Goal: Transaction & Acquisition: Purchase product/service

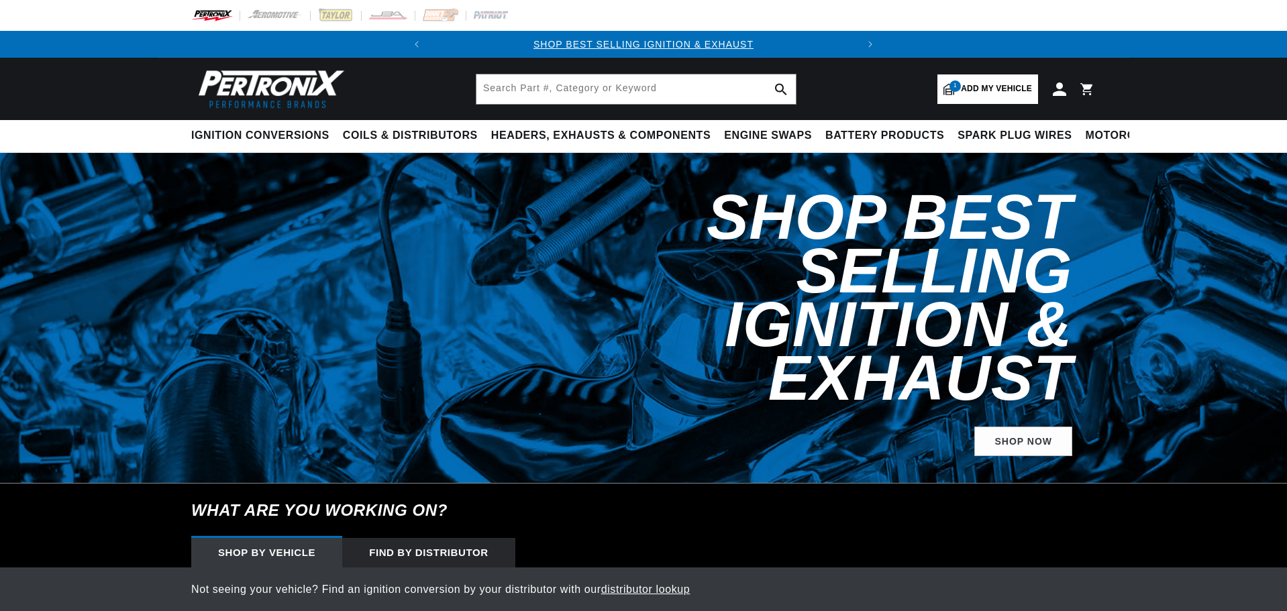
select select "1968"
select select "Pontiac"
select select "GTO"
select select "400cid-6.6L"
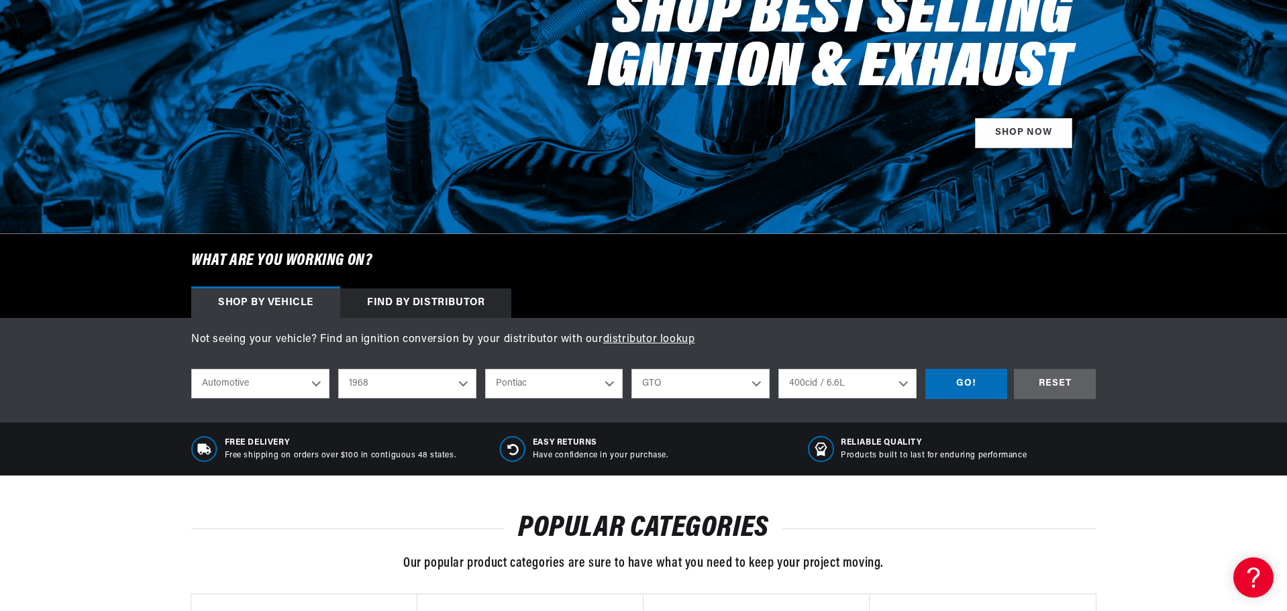
click at [409, 387] on select "2026 2025 2024 2023 2022 2021 2020 2019 2018 2017 2016 2015 2014 2013 2012 2011…" at bounding box center [407, 384] width 138 height 30
click at [338, 369] on select "2026 2025 2024 2023 2022 2021 2020 2019 2018 2017 2016 2015 2014 2013 2012 2011…" at bounding box center [407, 384] width 138 height 30
select select "1969"
click at [536, 391] on select "Alfa Romeo American Motors Aston Martin Austin Austin Healey Avanti BMW Buick C…" at bounding box center [554, 384] width 138 height 30
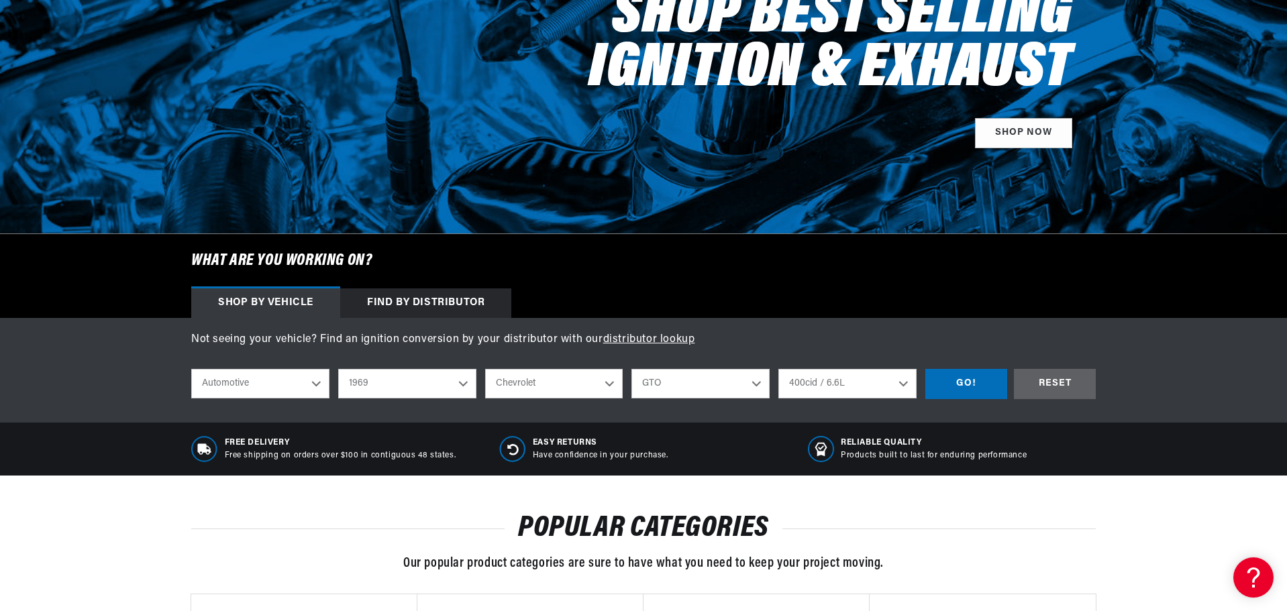
click at [485, 369] on select "Alfa Romeo American Motors Aston Martin Austin Austin Healey Avanti BMW Buick C…" at bounding box center [554, 384] width 138 height 30
select select "Chevrolet"
select select "Model"
select select "Engine"
click at [708, 376] on select "Model Bel Air Biscayne Blazer Brookwood C10 Pickup C10 Suburban C20 Pickup C20 …" at bounding box center [700, 384] width 138 height 30
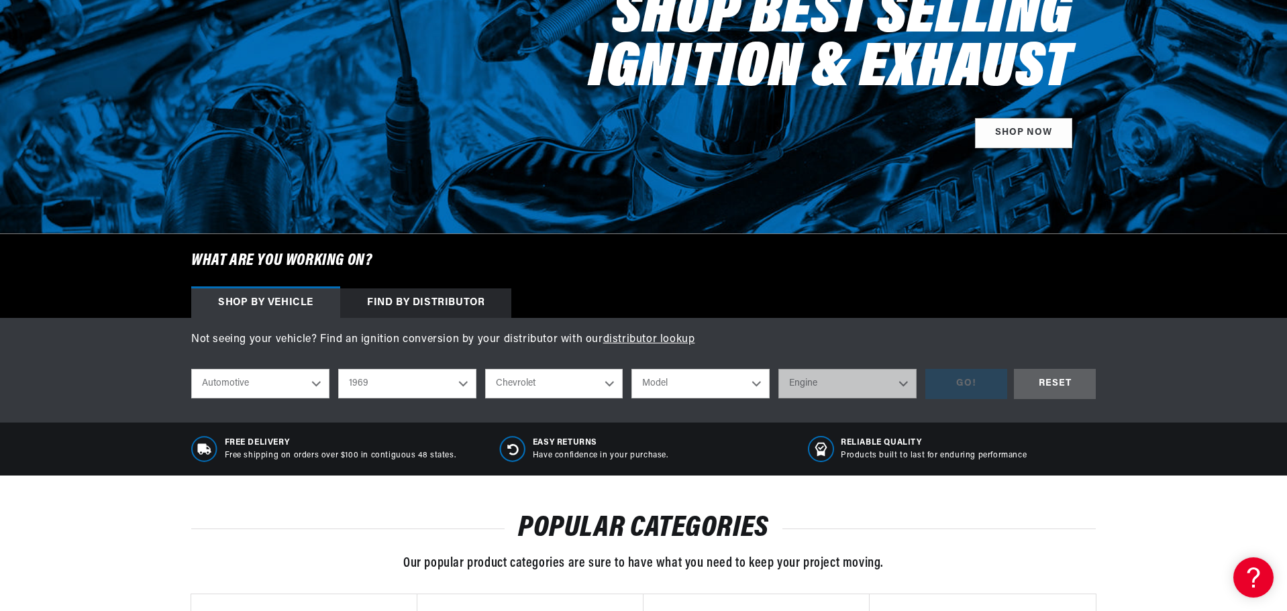
scroll to position [0, 2]
select select "Camaro"
click at [631, 369] on select "Model Bel Air Biscayne Blazer Brookwood C10 Pickup C10 Suburban C20 Pickup C20 …" at bounding box center [700, 384] width 138 height 30
select select "Camaro"
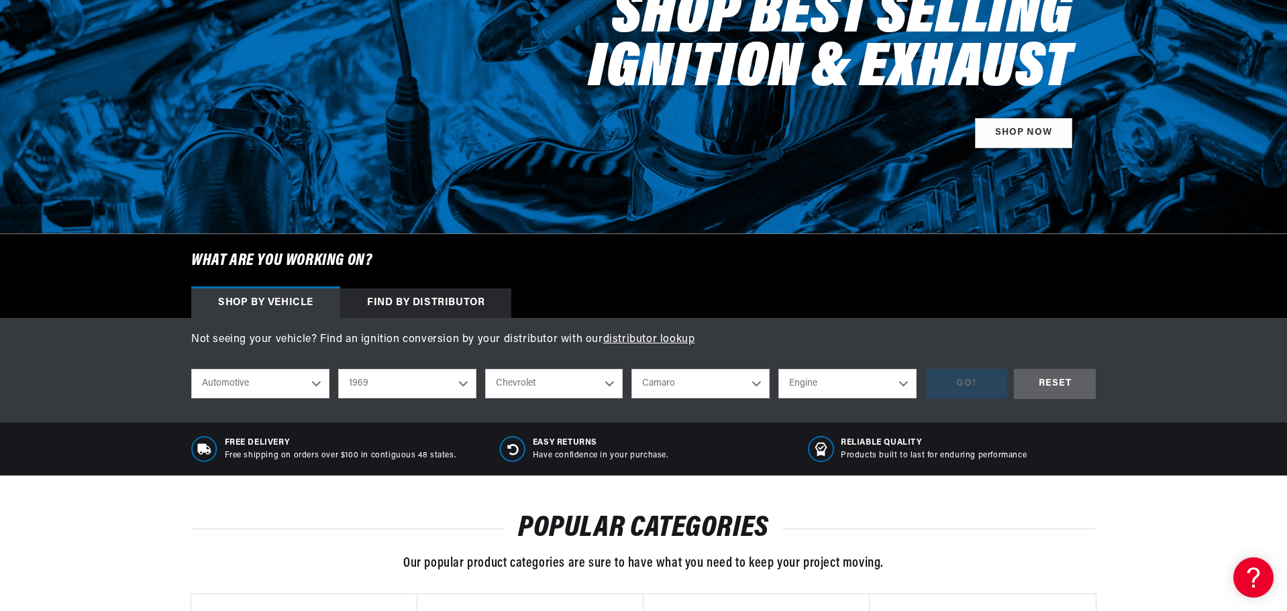
click at [867, 384] on select "Engine 6.6L 230cid / 3.8L 250cid / 4.1L 302cid / 4.9L 305cid / 5.0L 307cid / 5.…" at bounding box center [847, 384] width 138 height 30
select select "396cid-6.5L"
click at [778, 369] on select "Engine 6.6L 230cid / 3.8L 250cid / 4.1L 302cid / 4.9L 305cid / 5.0L 307cid / 5.…" at bounding box center [847, 384] width 138 height 30
select select "396cid-6.5L"
click at [974, 385] on div "GO!" at bounding box center [966, 384] width 82 height 30
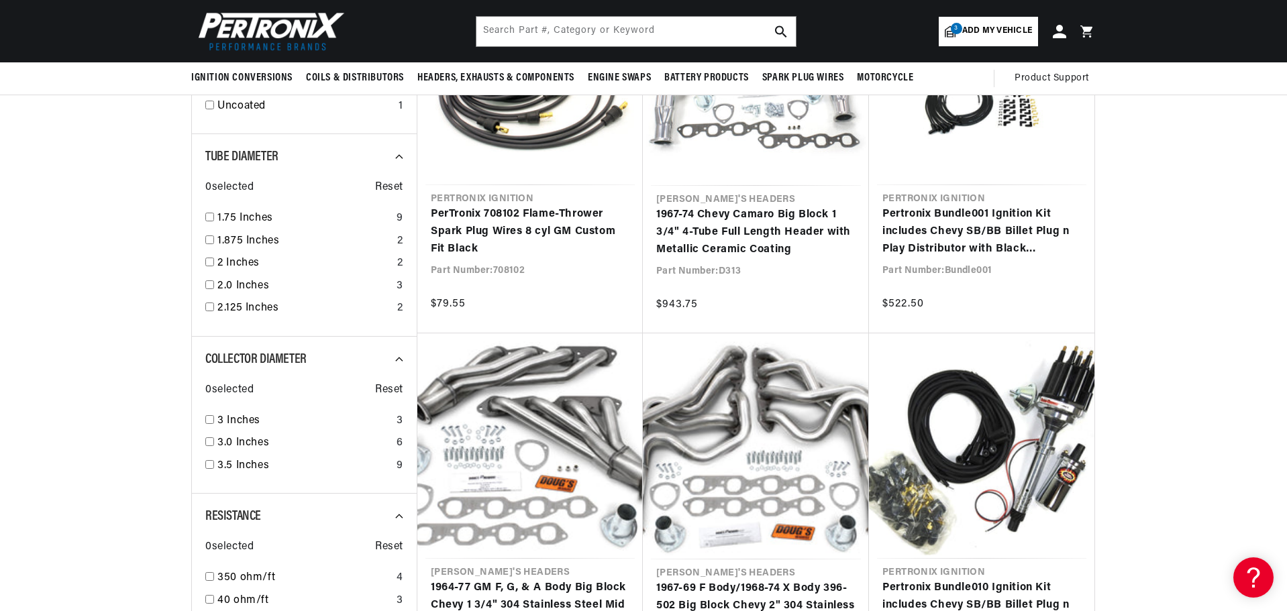
scroll to position [1007, 0]
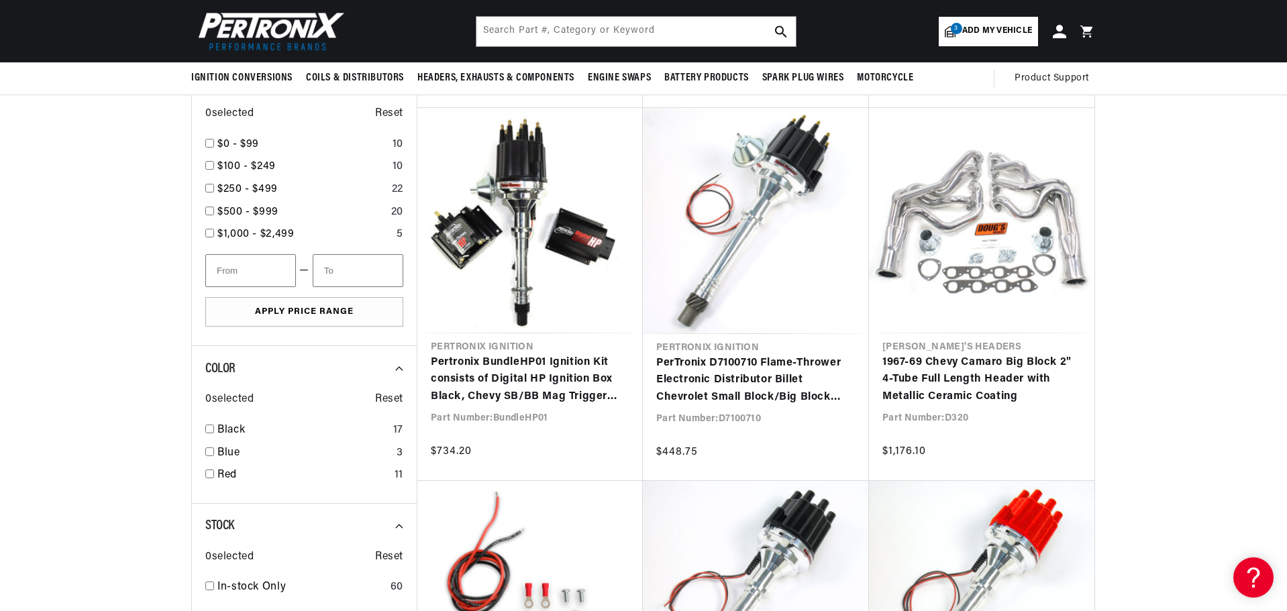
scroll to position [0, 407]
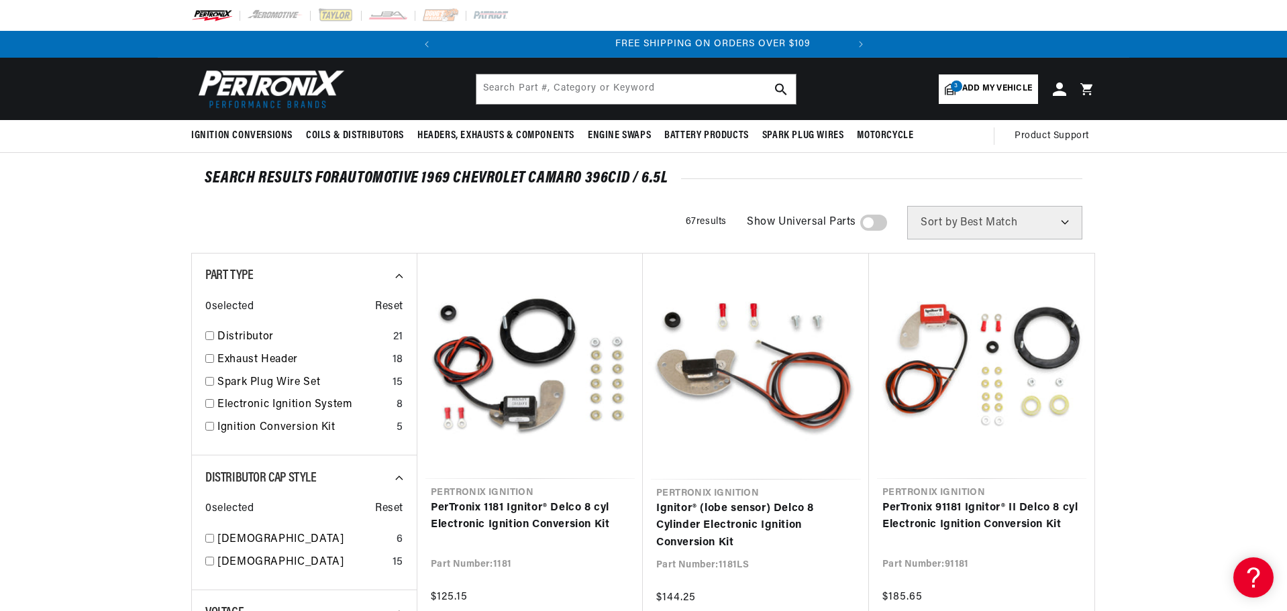
scroll to position [0, 407]
click at [206, 427] on input "checkbox" at bounding box center [209, 426] width 9 height 9
checkbox input "true"
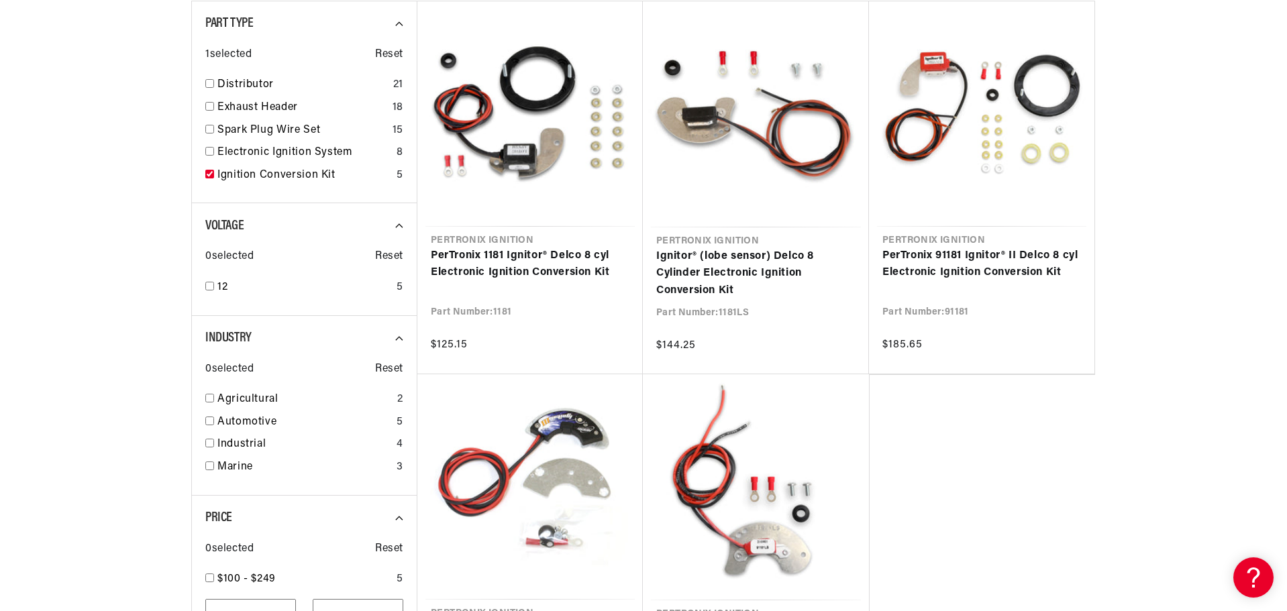
scroll to position [268, 0]
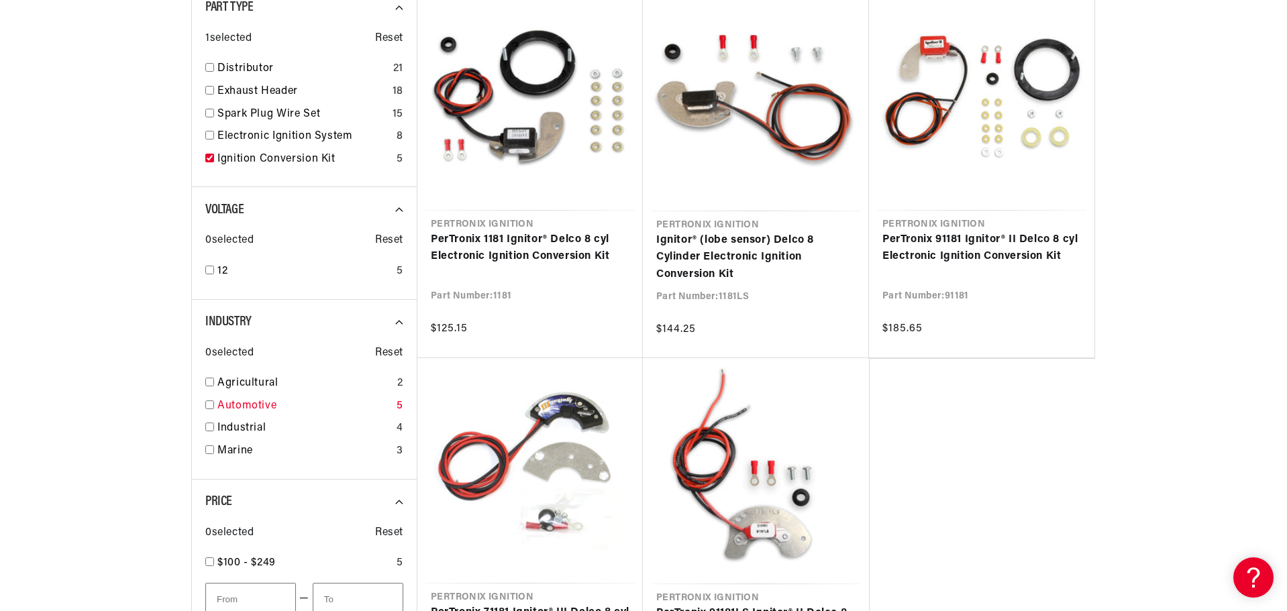
click at [209, 405] on input "checkbox" at bounding box center [209, 405] width 9 height 9
checkbox input "true"
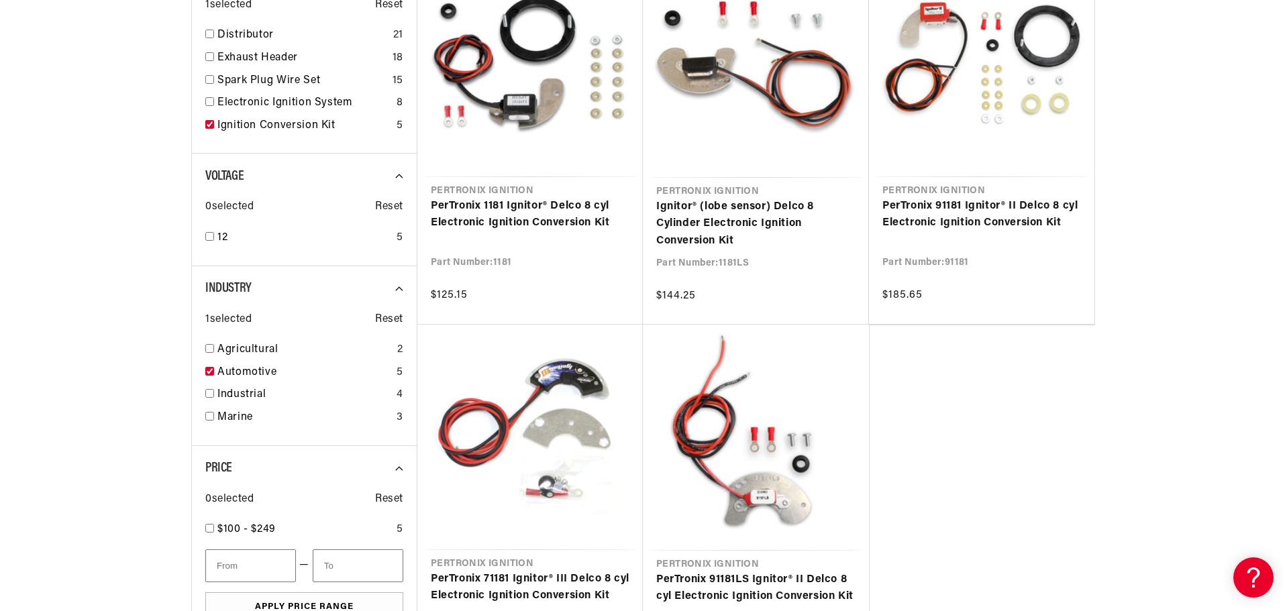
scroll to position [336, 0]
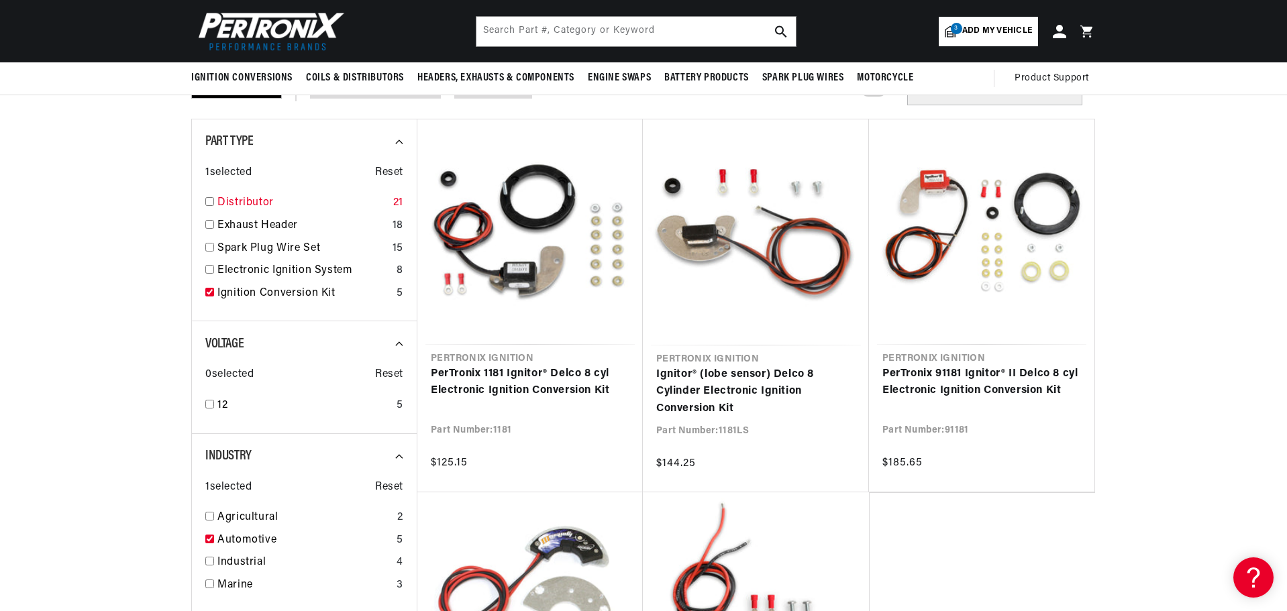
click at [211, 205] on div "Distributor 21" at bounding box center [304, 206] width 198 height 23
checkbox input "true"
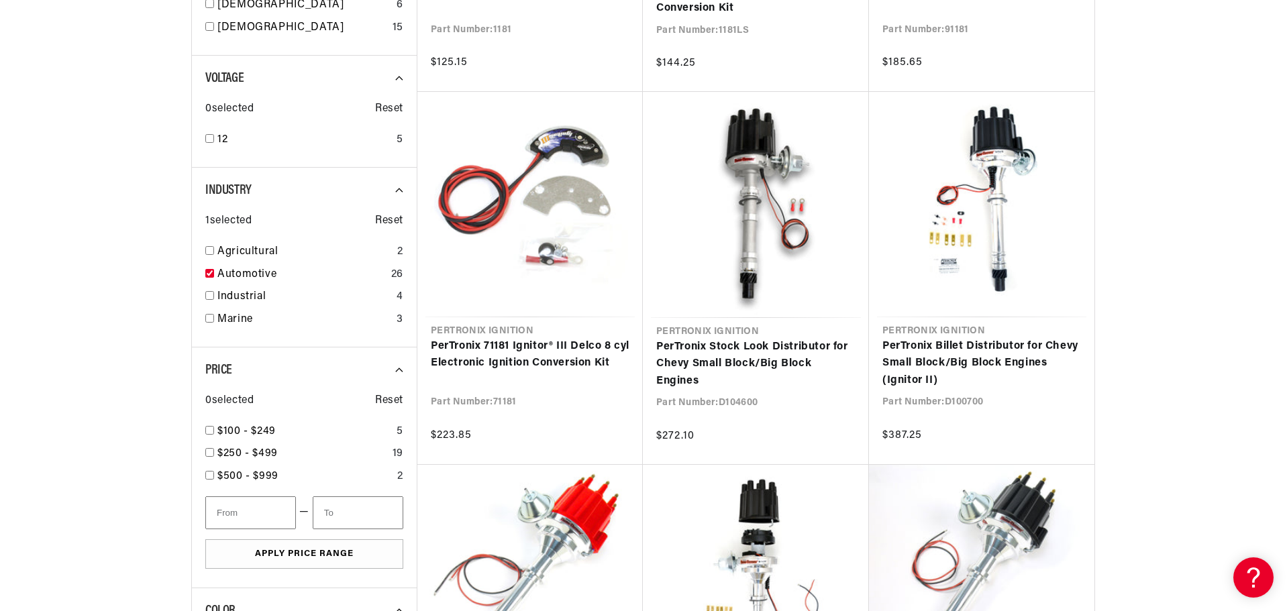
scroll to position [537, 0]
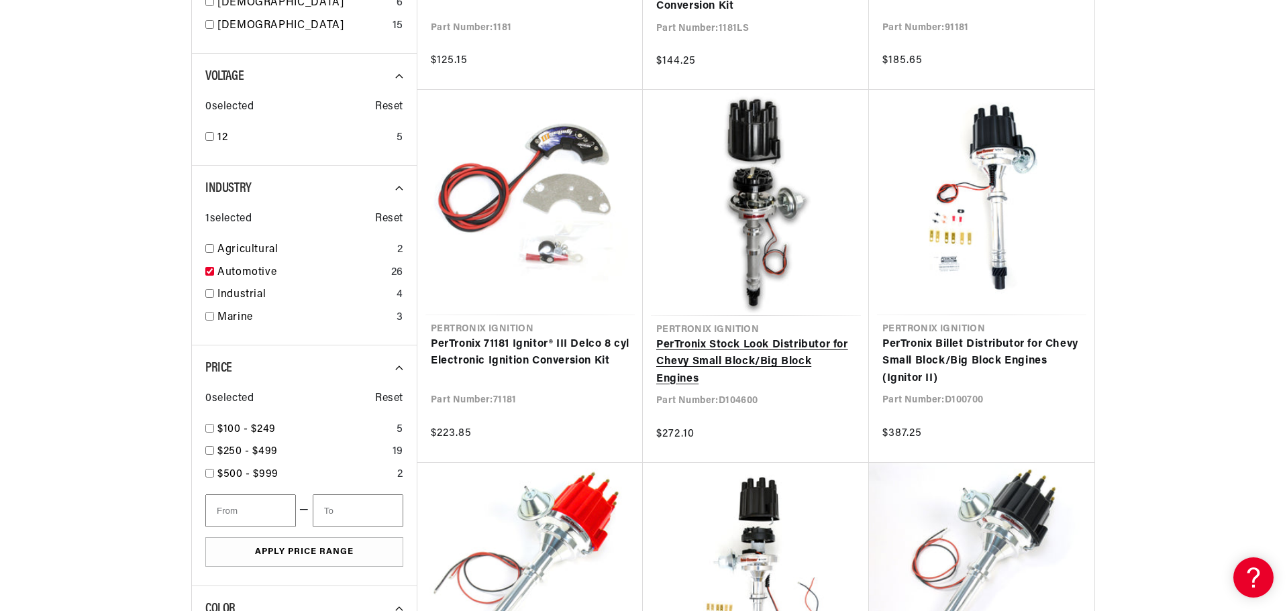
click at [752, 337] on link "PerTronix Stock Look Distributor for Chevy Small Block/Big Block Engines" at bounding box center [755, 363] width 199 height 52
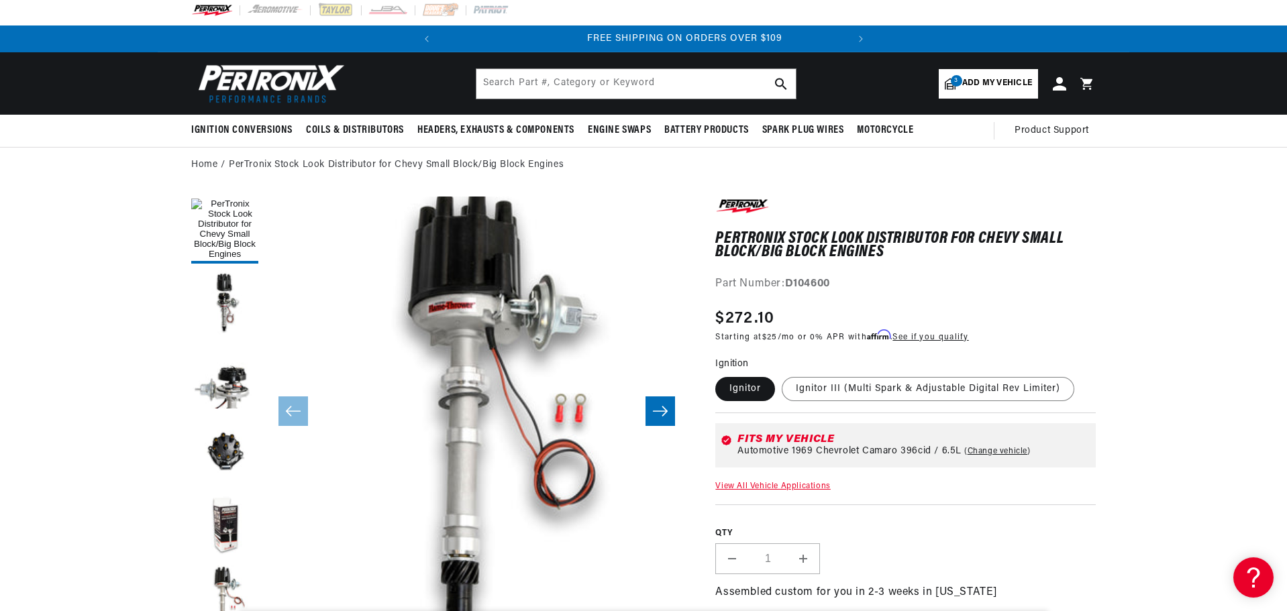
scroll to position [0, 407]
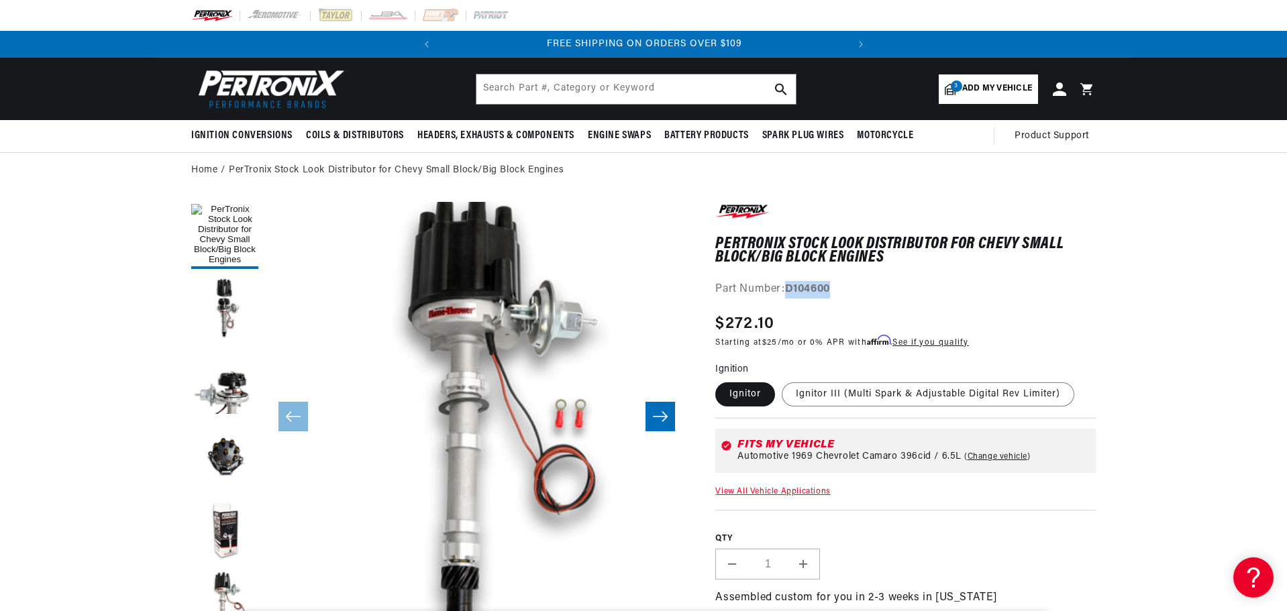
drag, startPoint x: 783, startPoint y: 291, endPoint x: 841, endPoint y: 289, distance: 58.4
click at [841, 289] on div "Part Number: D104600" at bounding box center [905, 289] width 380 height 17
copy div "D104600"
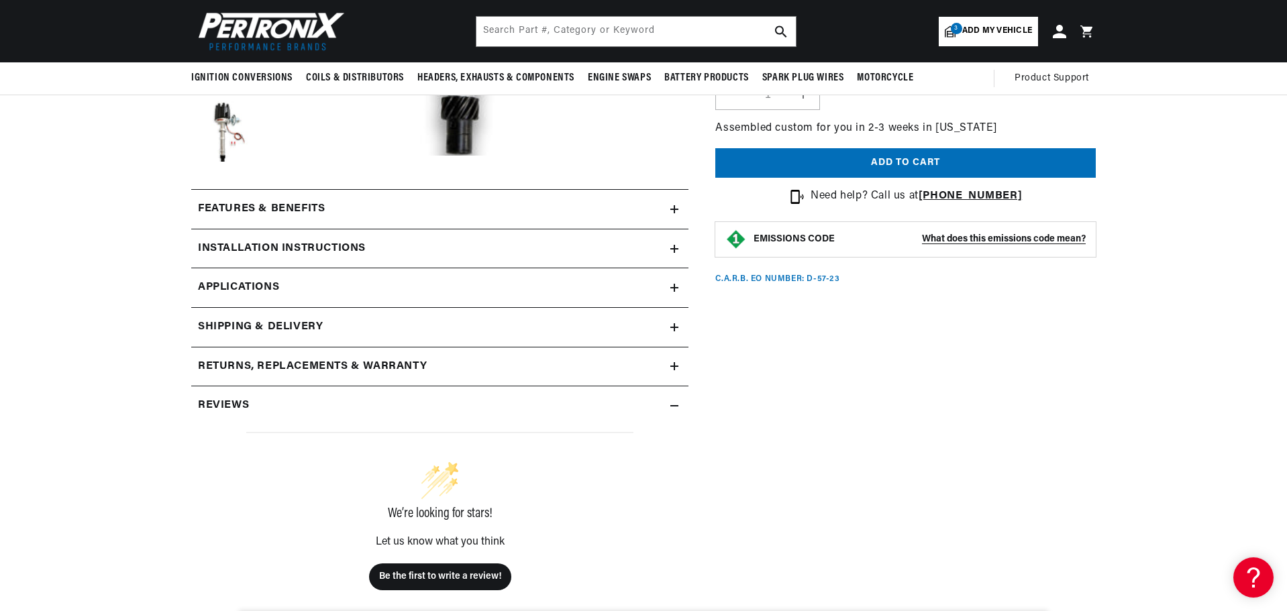
click at [403, 288] on link "Applications" at bounding box center [439, 288] width 497 height 40
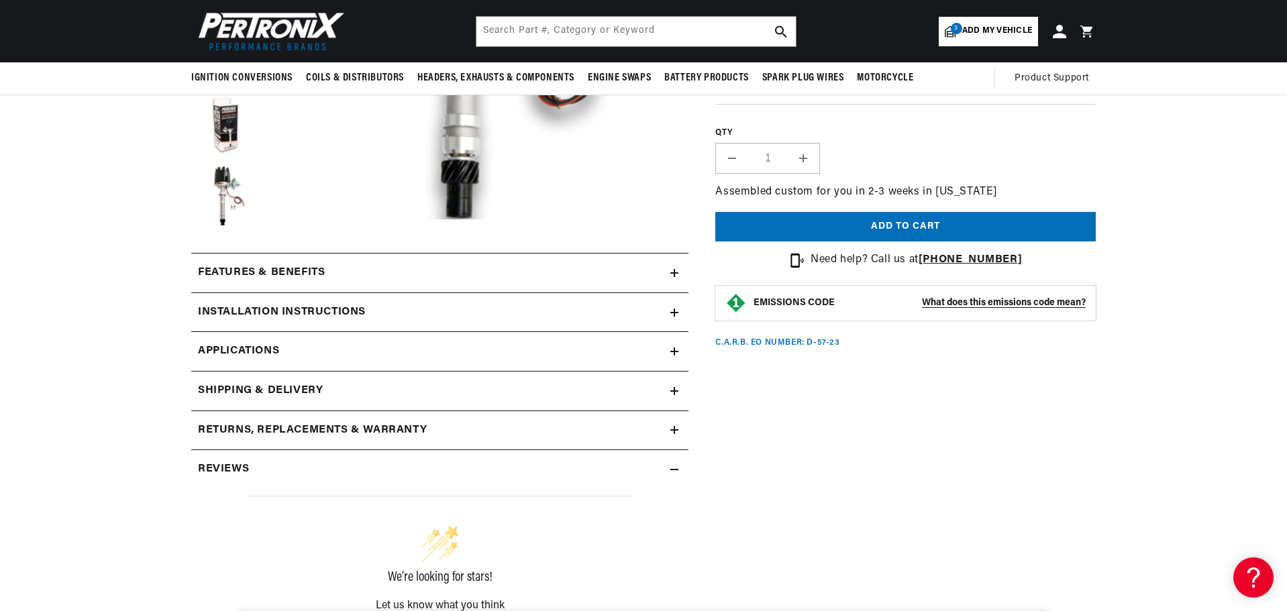
scroll to position [389, 0]
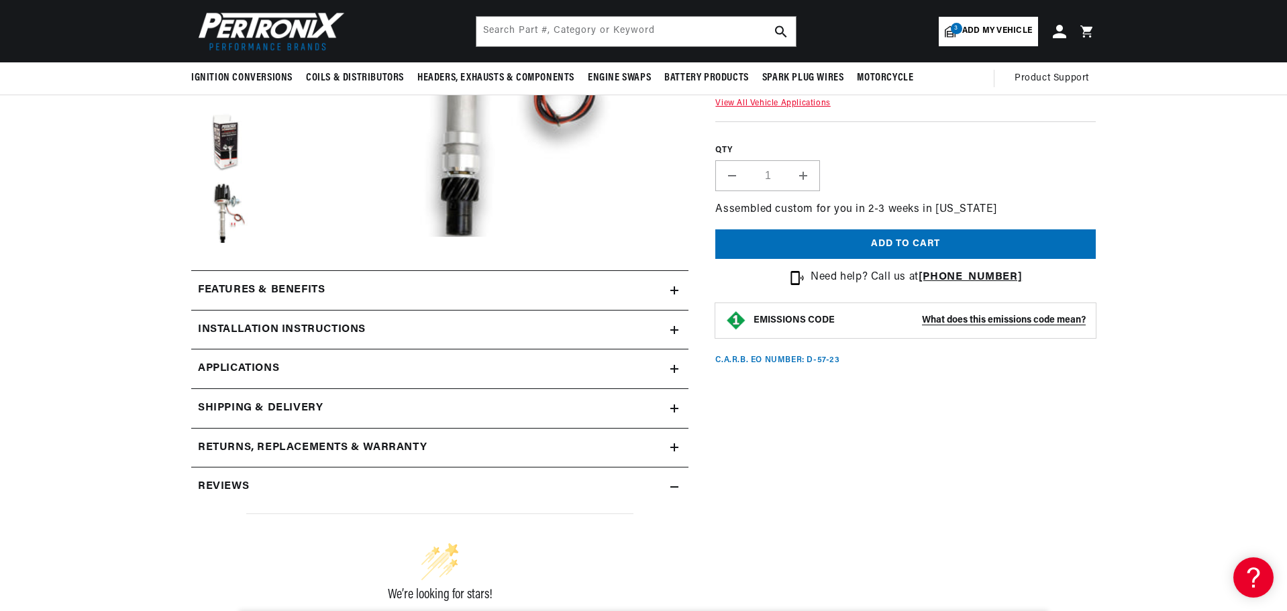
click at [521, 297] on div "Features & Benefits" at bounding box center [430, 290] width 479 height 17
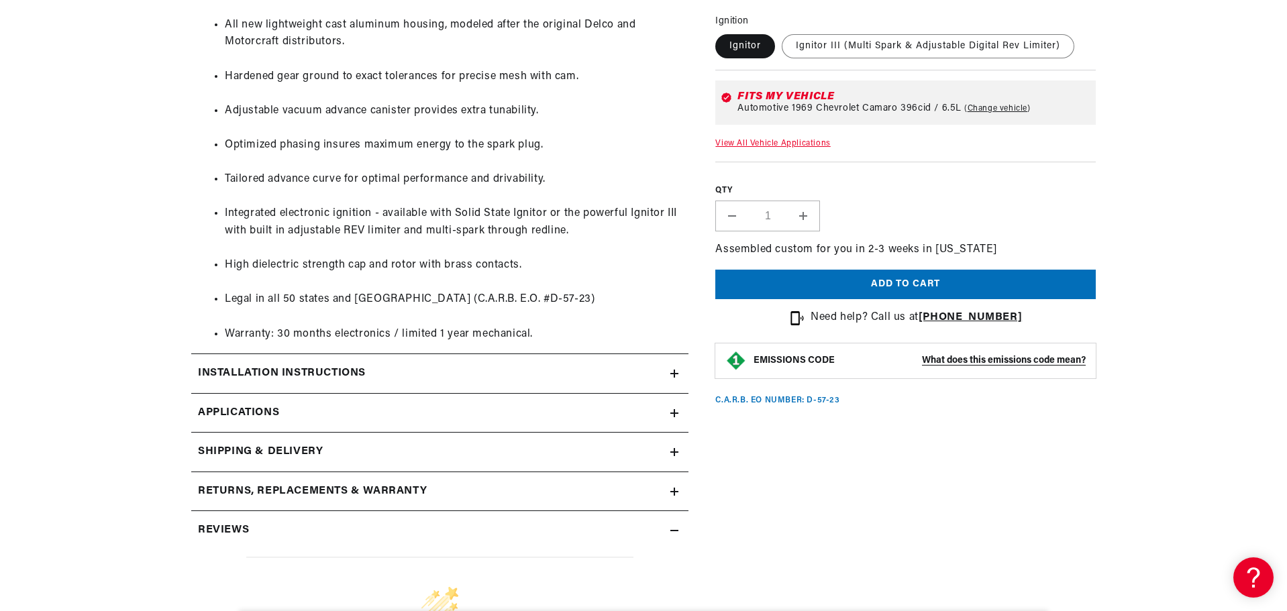
scroll to position [1127, 0]
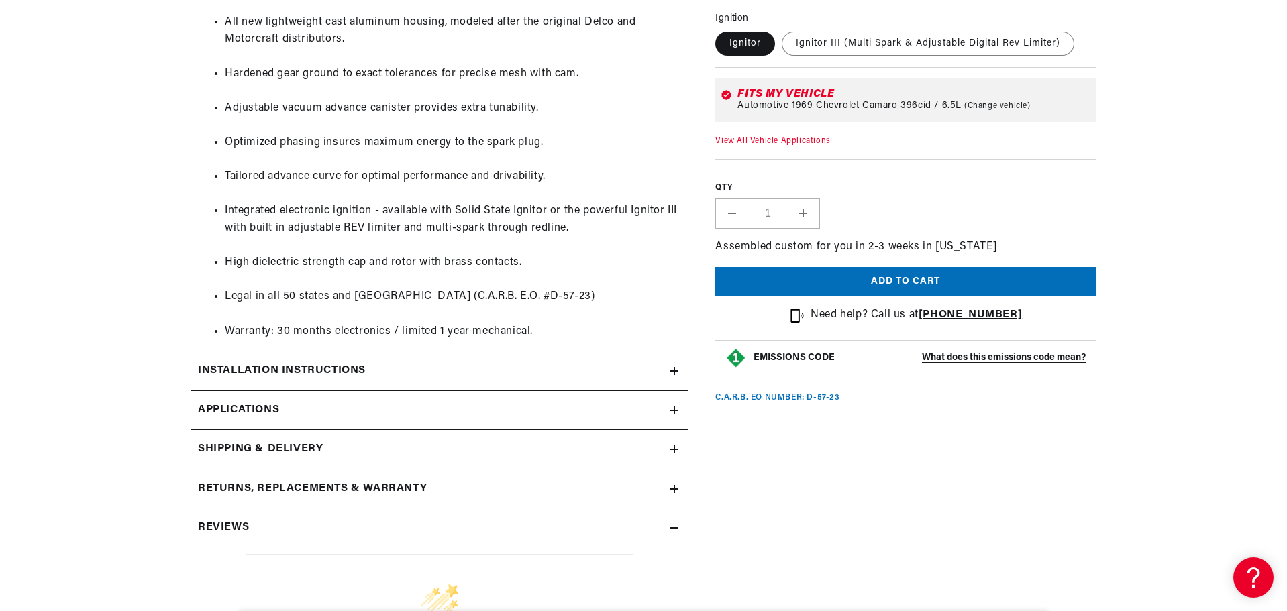
click at [456, 369] on div "Installation instructions" at bounding box center [430, 370] width 479 height 17
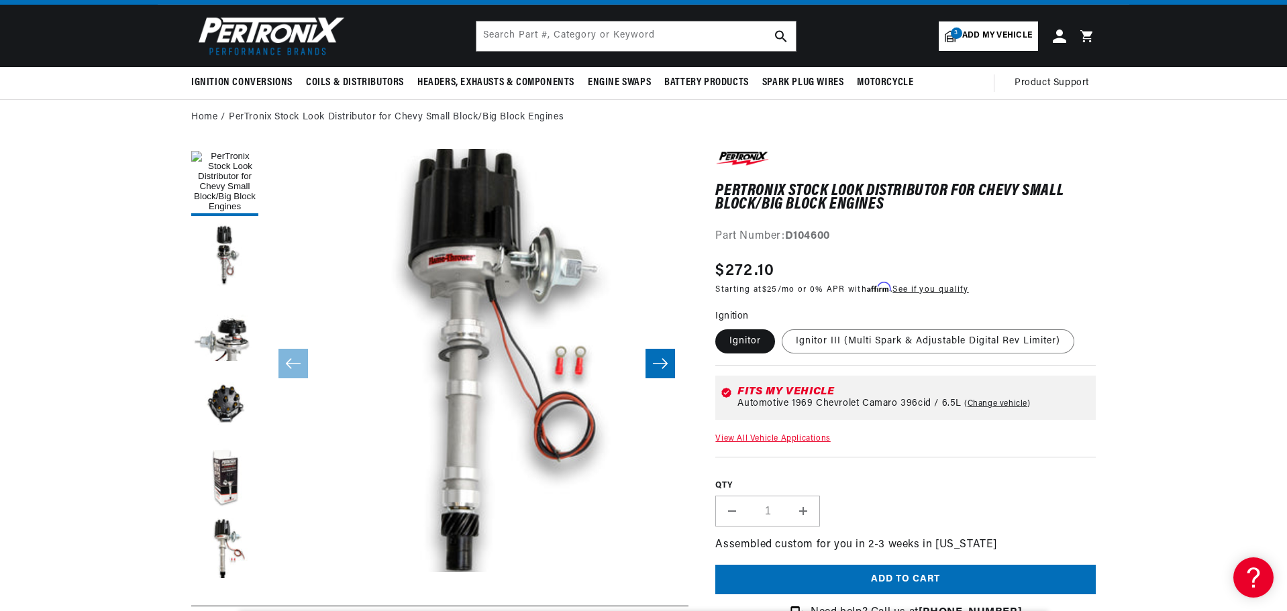
scroll to position [0, 0]
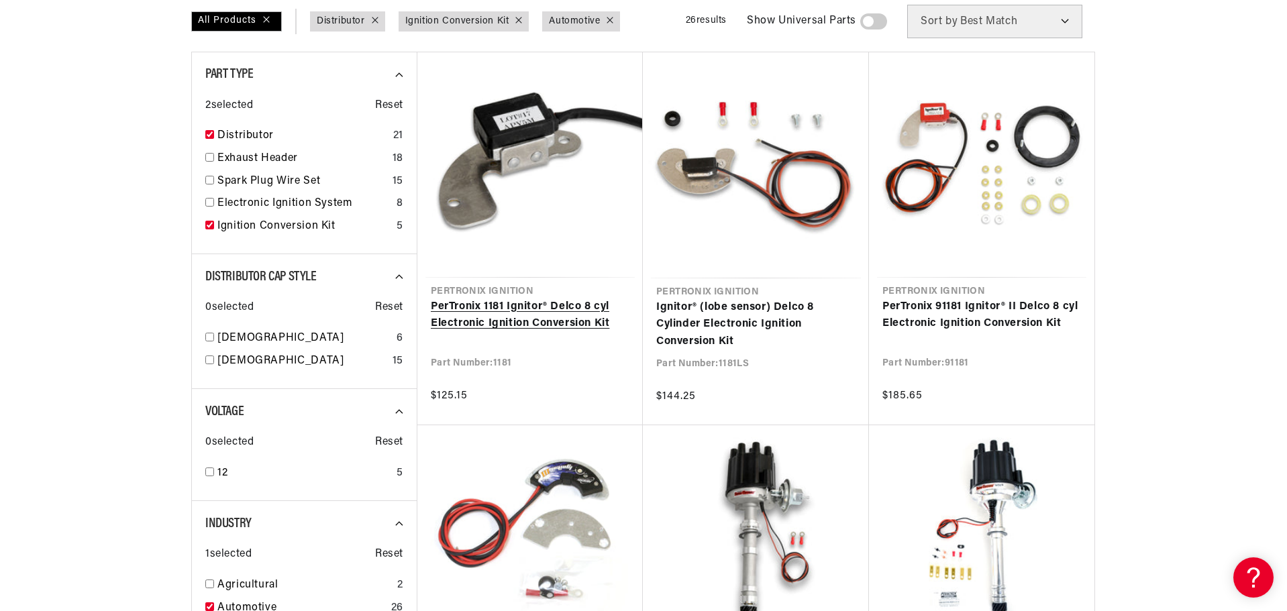
click at [538, 305] on link "PerTronix 1181 Ignitor® Delco 8 cyl Electronic Ignition Conversion Kit" at bounding box center [530, 316] width 199 height 34
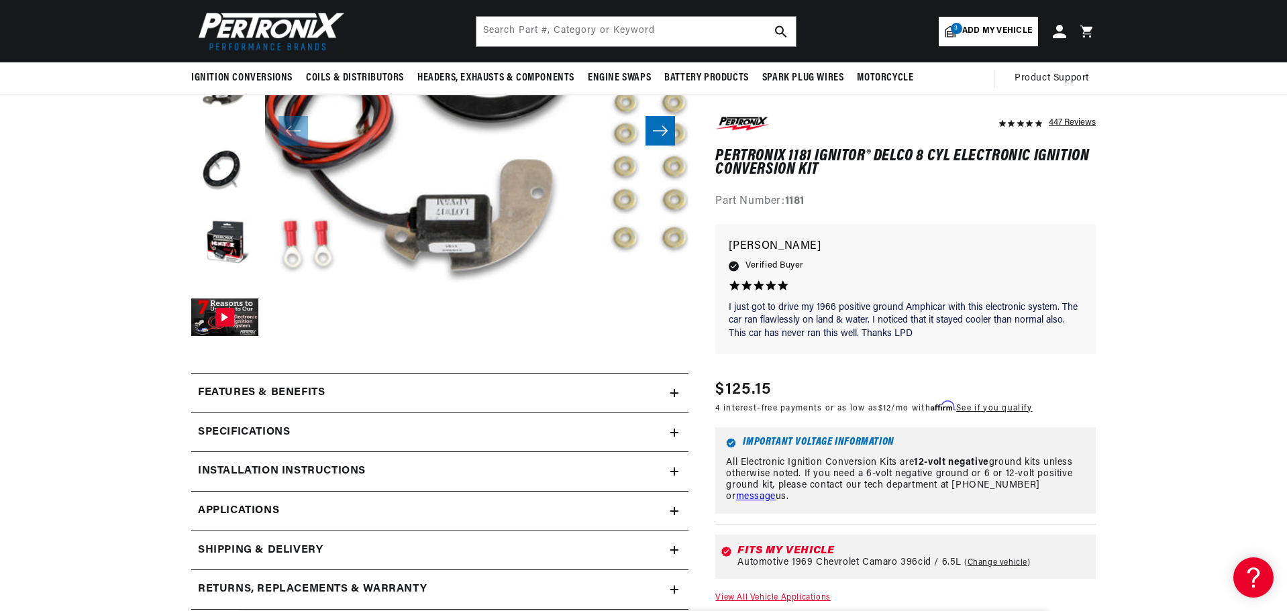
scroll to position [268, 0]
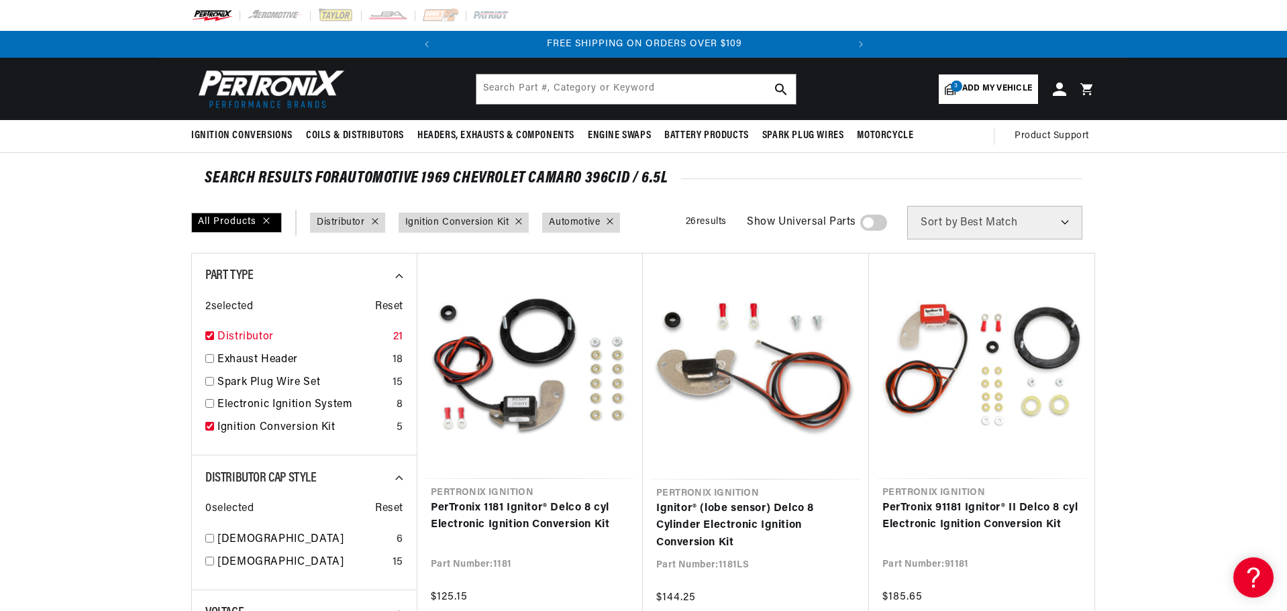
click at [209, 337] on input "checkbox" at bounding box center [209, 335] width 9 height 9
checkbox input "false"
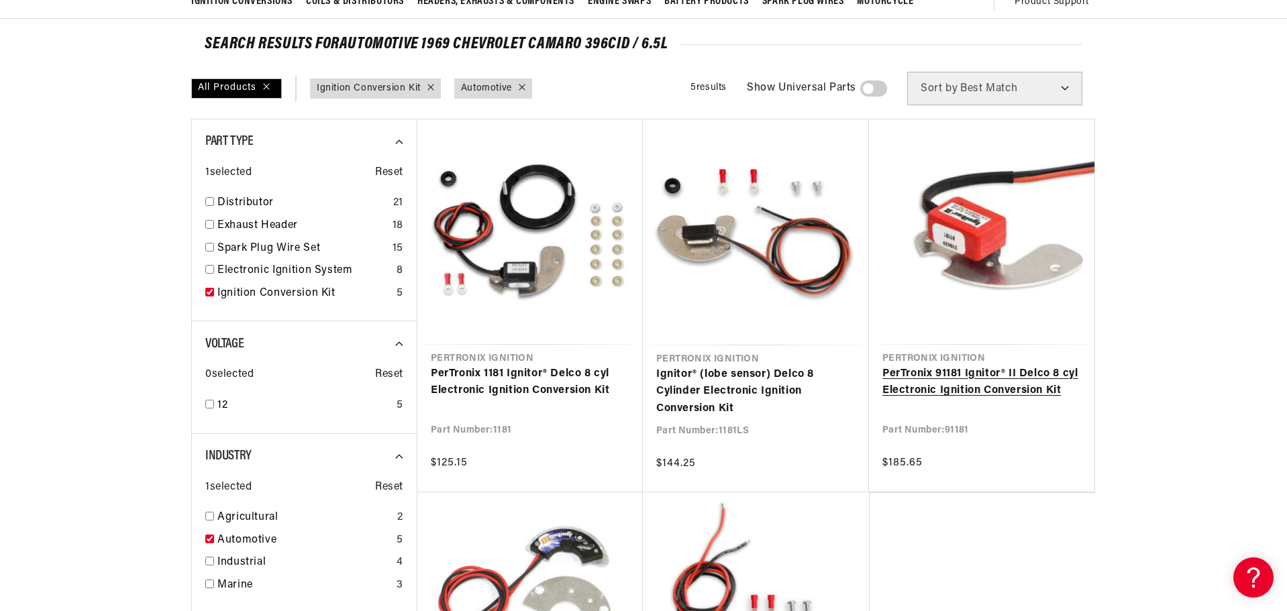
click at [993, 380] on link "PerTronix 91181 Ignitor® II Delco 8 cyl Electronic Ignition Conversion Kit" at bounding box center [981, 383] width 199 height 34
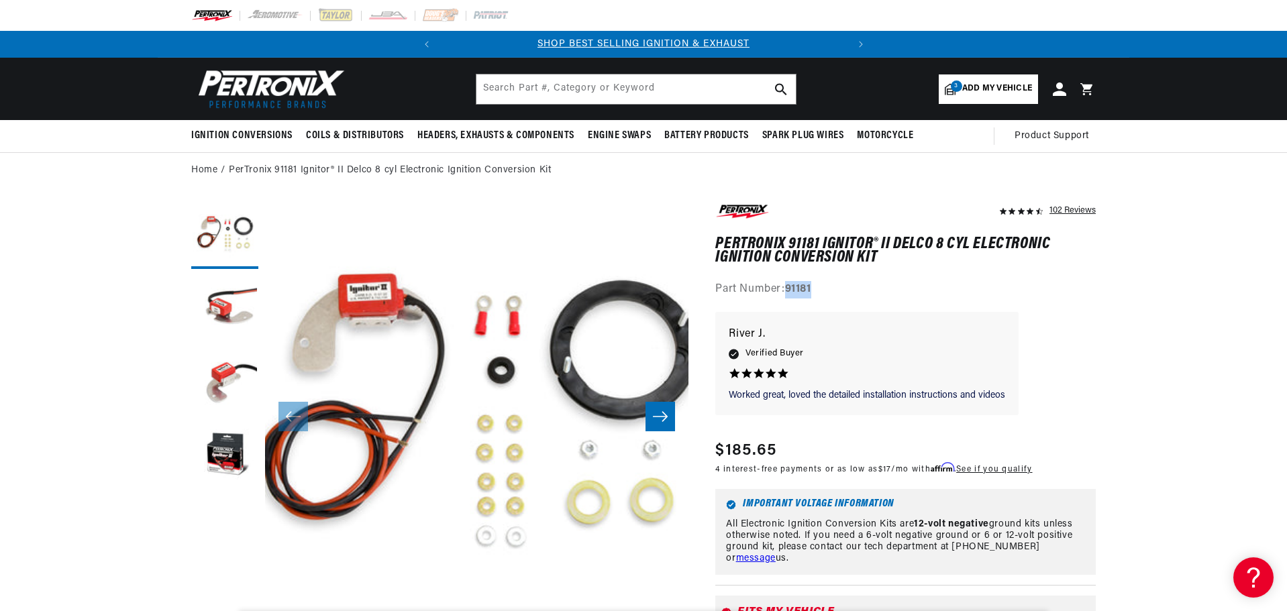
drag, startPoint x: 789, startPoint y: 288, endPoint x: 823, endPoint y: 284, distance: 33.8
click at [825, 283] on div "Part Number: 91181" at bounding box center [905, 289] width 380 height 17
copy strong "91181"
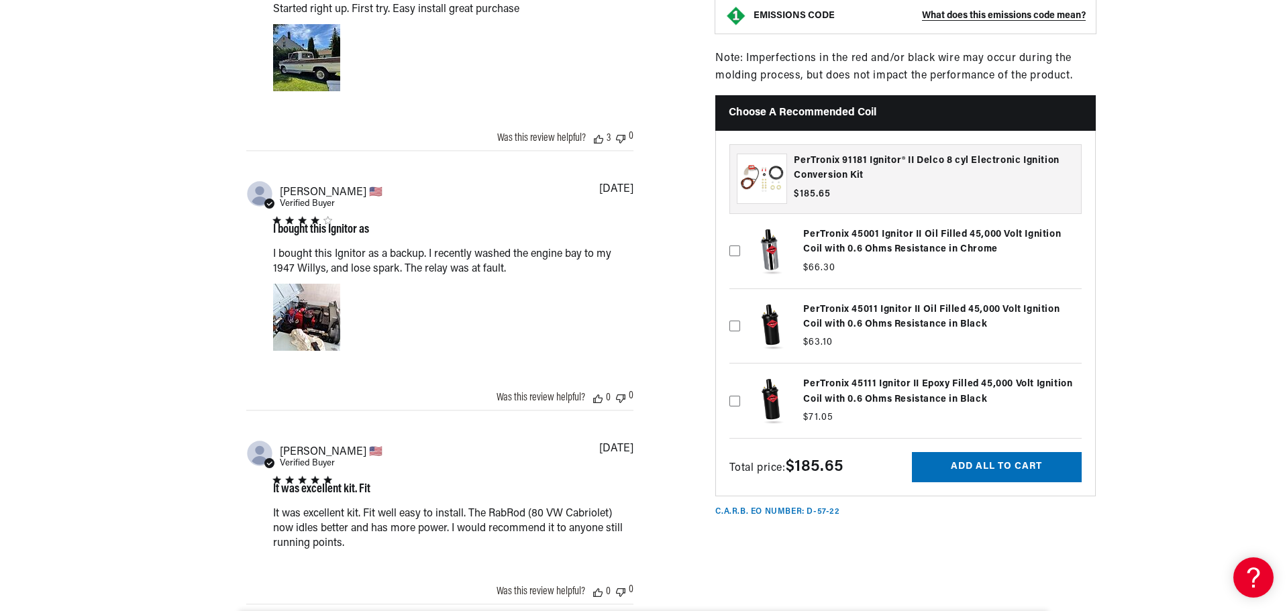
scroll to position [1543, 0]
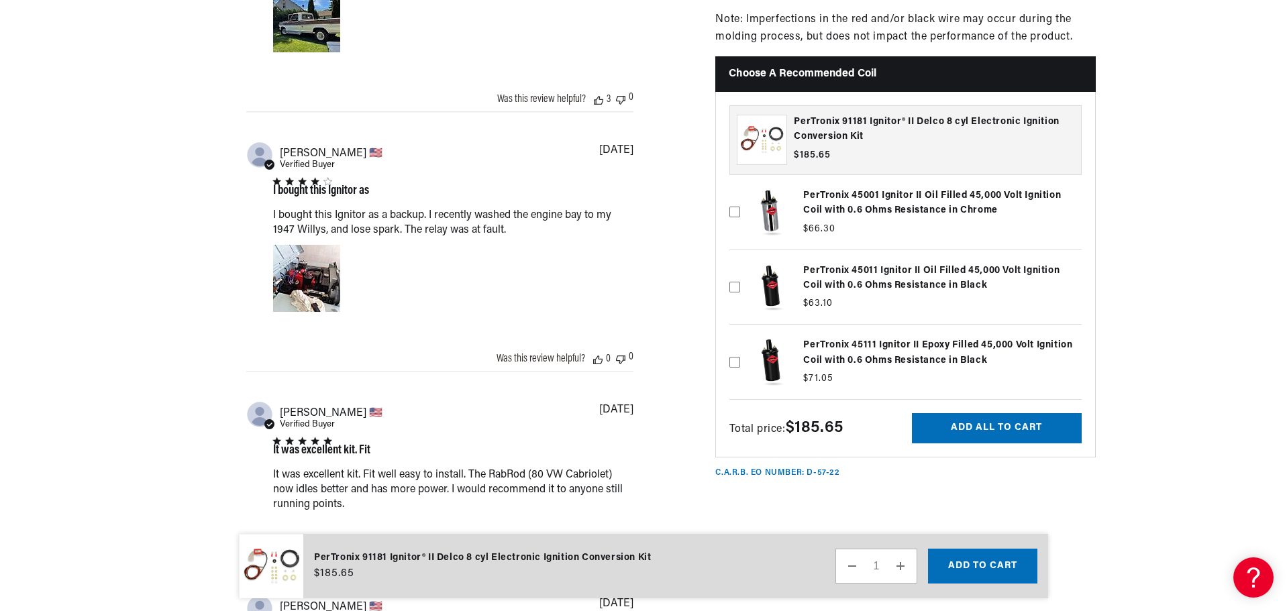
click at [858, 346] on label at bounding box center [905, 363] width 352 height 68
click at [740, 346] on input "checkbox" at bounding box center [734, 341] width 11 height 11
click at [844, 349] on label at bounding box center [905, 363] width 352 height 68
click at [740, 346] on input "checkbox" at bounding box center [734, 341] width 11 height 11
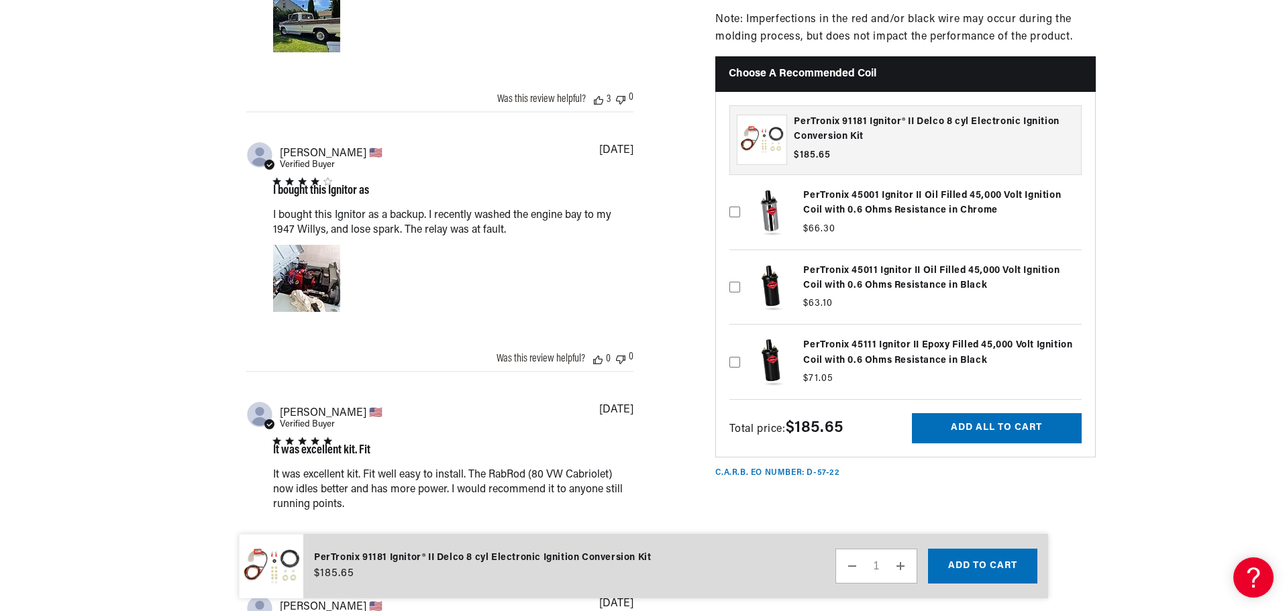
click at [844, 349] on label at bounding box center [905, 363] width 352 height 68
click at [740, 346] on input "checkbox" at bounding box center [734, 341] width 11 height 11
checkbox input "true"
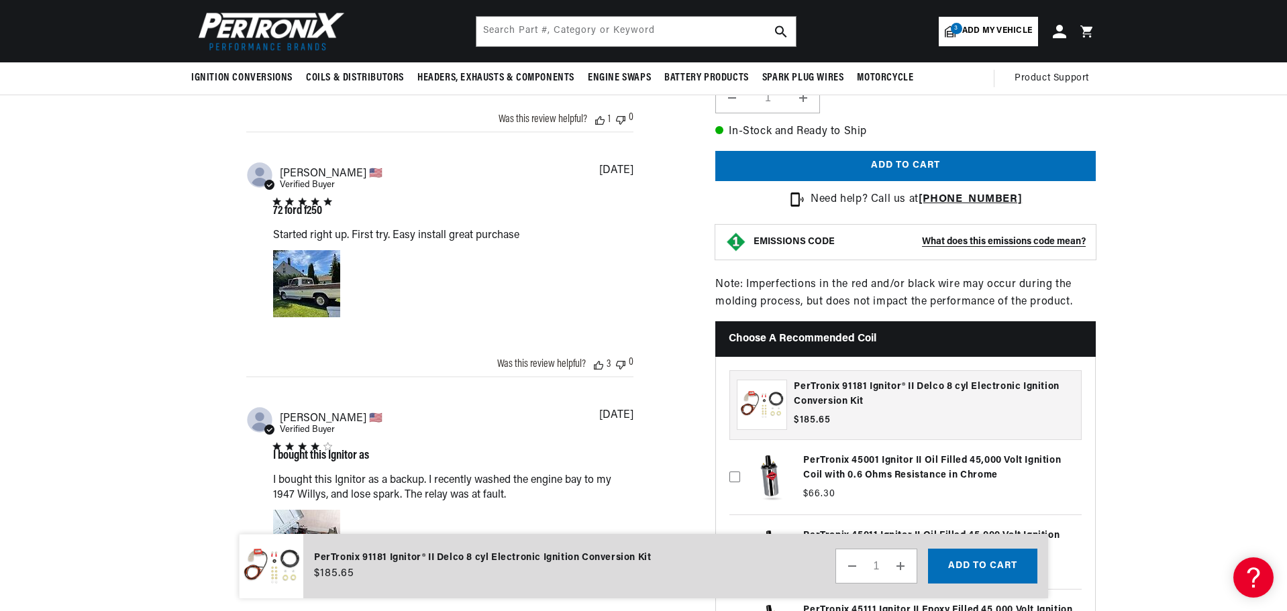
scroll to position [1275, 0]
